Goal: Navigation & Orientation: Find specific page/section

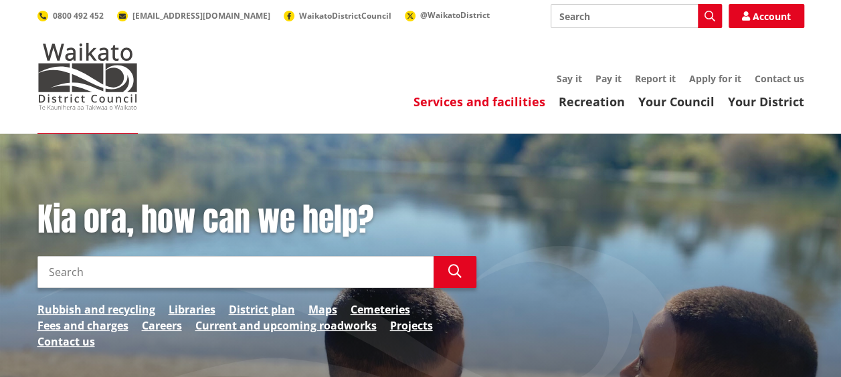
click at [527, 100] on link "Services and facilities" at bounding box center [480, 102] width 132 height 16
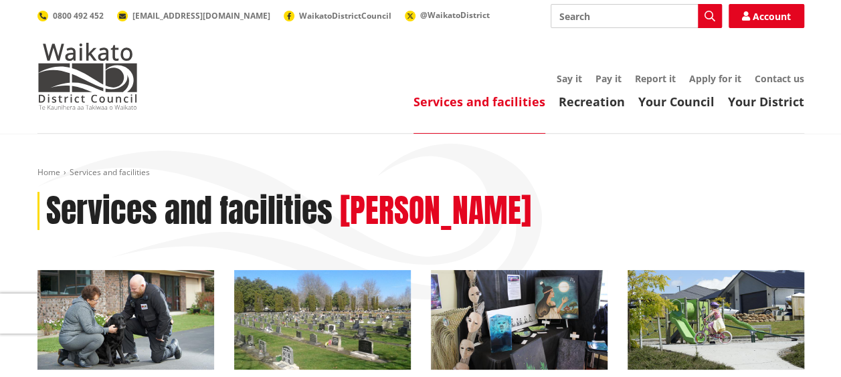
click at [138, 92] on div "Toggle search Toggle navigation Services and facilities Recreation Your Council…" at bounding box center [420, 57] width 787 height 106
click at [107, 88] on img at bounding box center [87, 76] width 100 height 67
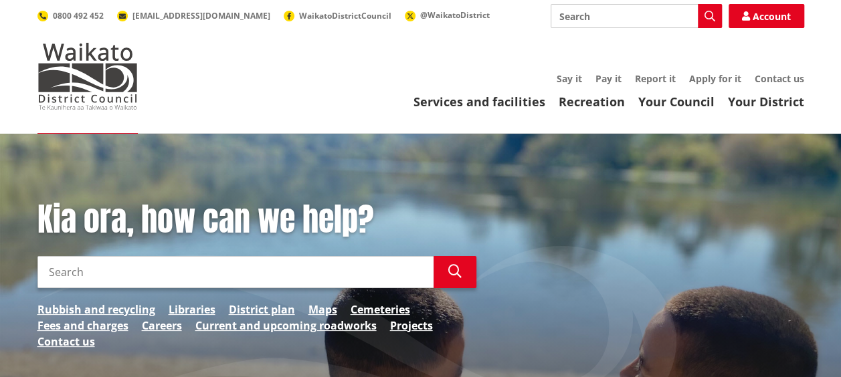
click at [427, 57] on div "Toggle search Toggle navigation Services and facilities Recreation Your Council…" at bounding box center [420, 57] width 787 height 106
click at [412, 64] on div "Toggle search Toggle navigation Services and facilities Recreation Your Council…" at bounding box center [420, 57] width 787 height 106
click at [388, 88] on div "Services and facilities Recreation Your Council Your District Say it Pay it Rep…" at bounding box center [485, 92] width 640 height 36
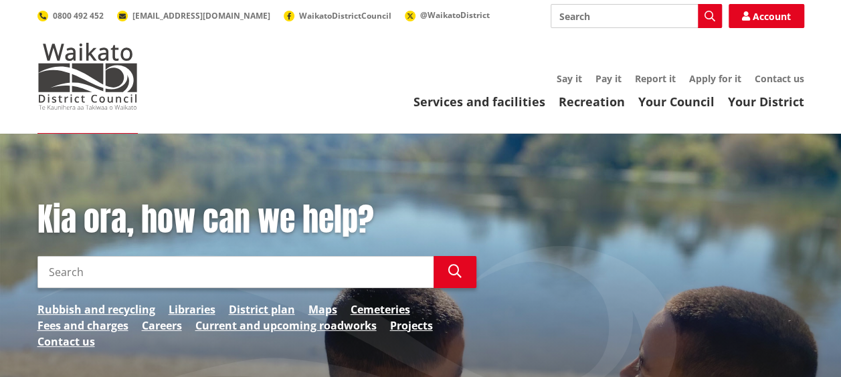
click at [342, 96] on ul "Services and facilities Recreation Your Council Your District" at bounding box center [485, 102] width 640 height 15
